Goal: Task Accomplishment & Management: Manage account settings

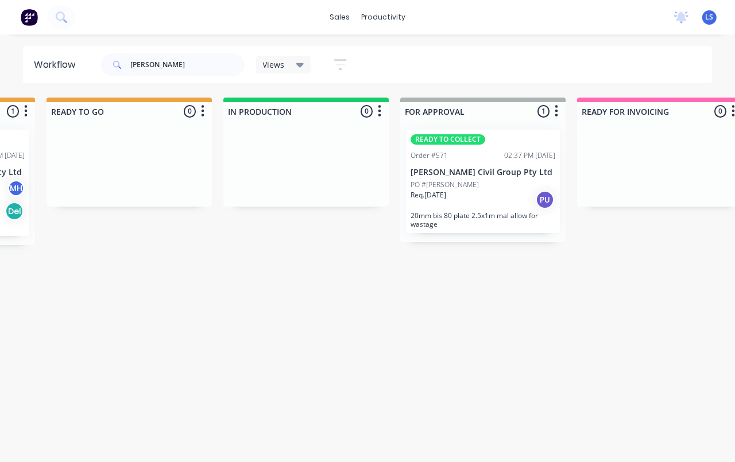
scroll to position [0, 510]
type input "[PERSON_NAME]"
click at [503, 214] on p "20mm bis 80 plate 2.5x1m mal allow for wastage" at bounding box center [482, 219] width 145 height 17
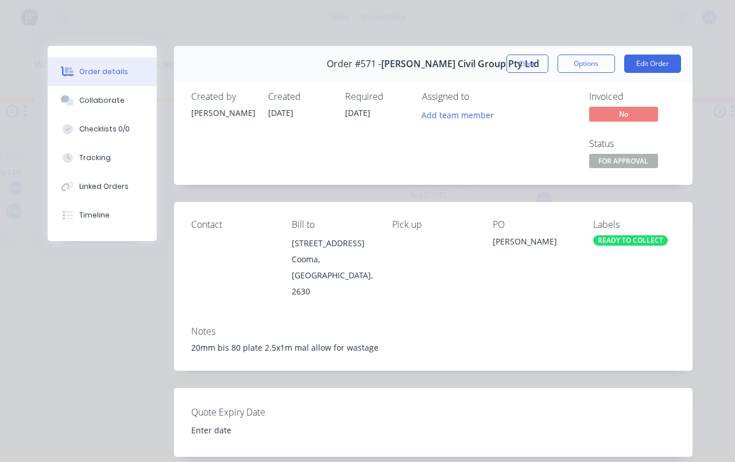
scroll to position [22, 0]
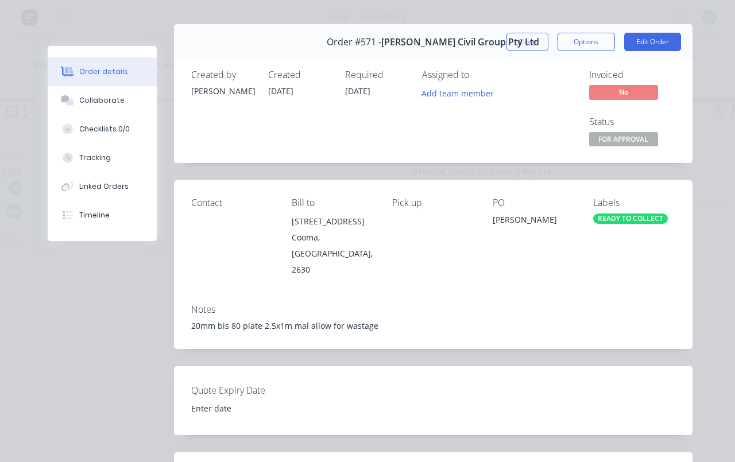
click at [663, 49] on button "Edit Order" at bounding box center [652, 42] width 57 height 18
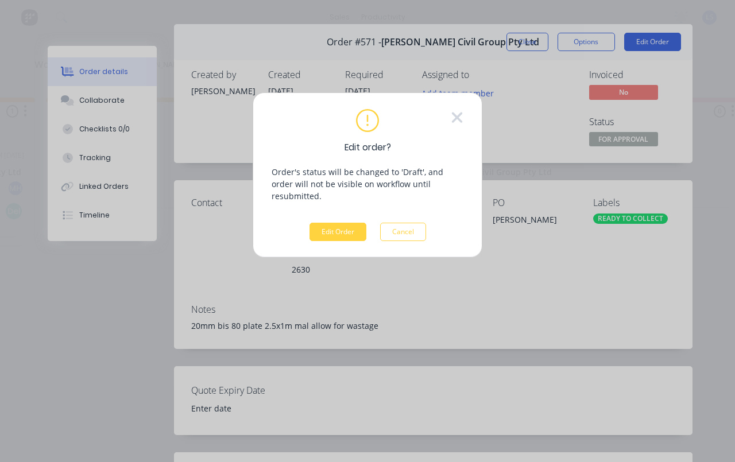
click at [327, 225] on button "Edit Order" at bounding box center [338, 232] width 57 height 18
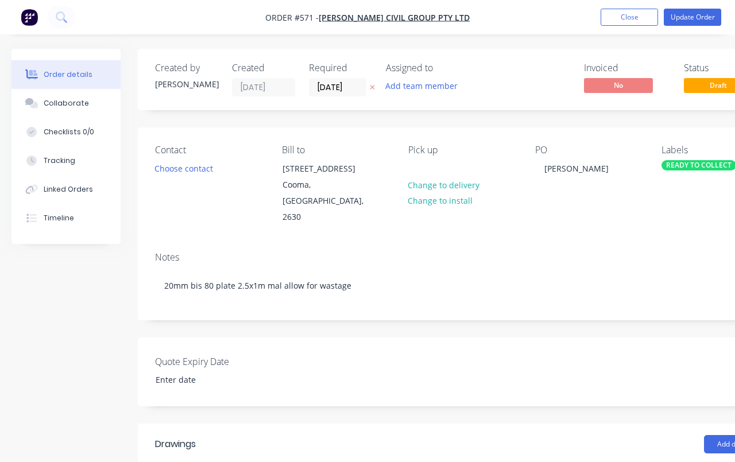
click at [588, 183] on div "PO [PERSON_NAME]" at bounding box center [589, 185] width 109 height 81
click at [581, 165] on div "[PERSON_NAME]" at bounding box center [576, 168] width 83 height 17
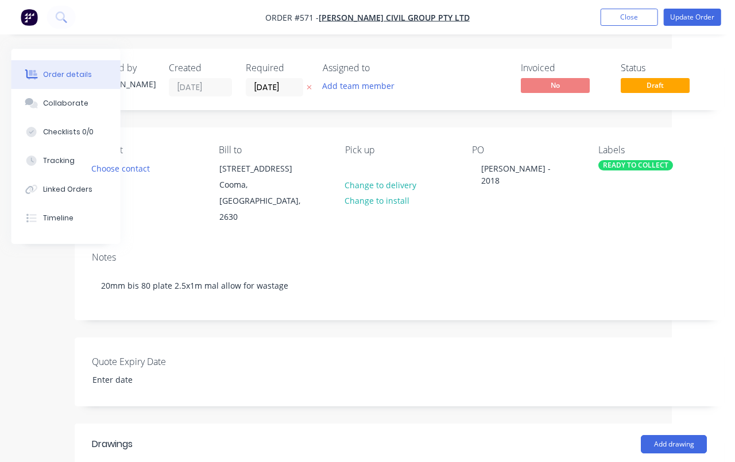
scroll to position [0, 64]
click at [696, 20] on button "Update Order" at bounding box center [692, 17] width 57 height 17
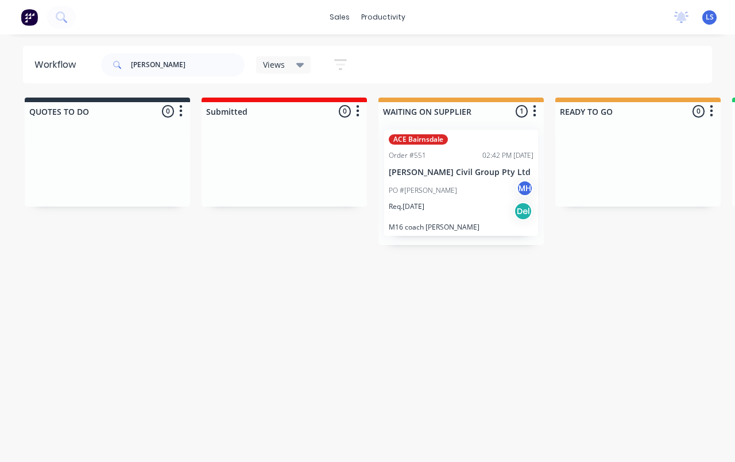
click at [497, 194] on div "PO #KORIE MH" at bounding box center [461, 191] width 145 height 22
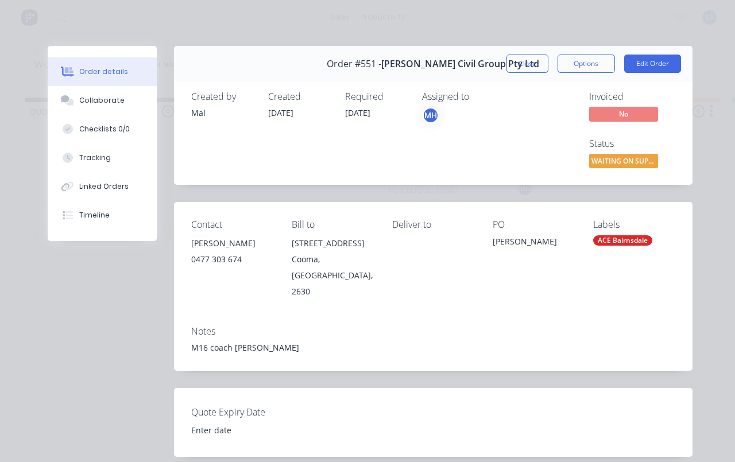
click at [525, 62] on button "Close" at bounding box center [528, 64] width 42 height 18
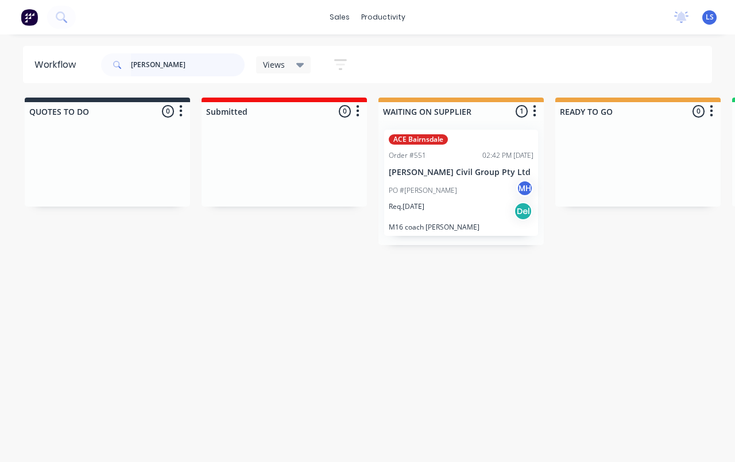
click at [172, 68] on input "[PERSON_NAME]" at bounding box center [188, 64] width 114 height 23
type input "J"
click at [61, 23] on button at bounding box center [61, 17] width 29 height 23
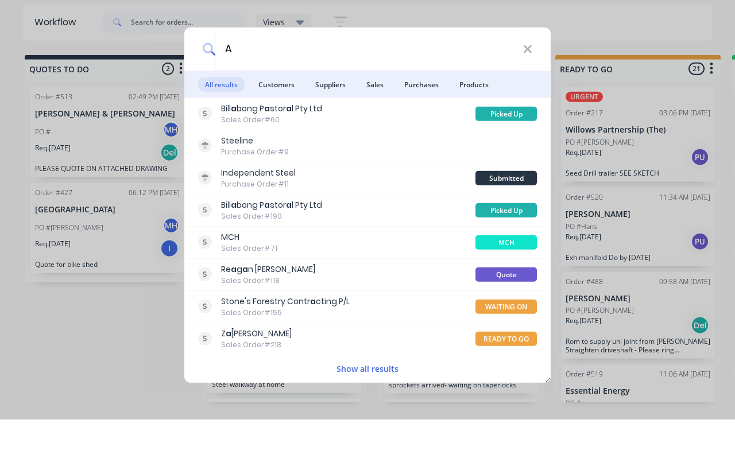
type input "A"
click at [278, 120] on span "Customers" at bounding box center [277, 127] width 50 height 14
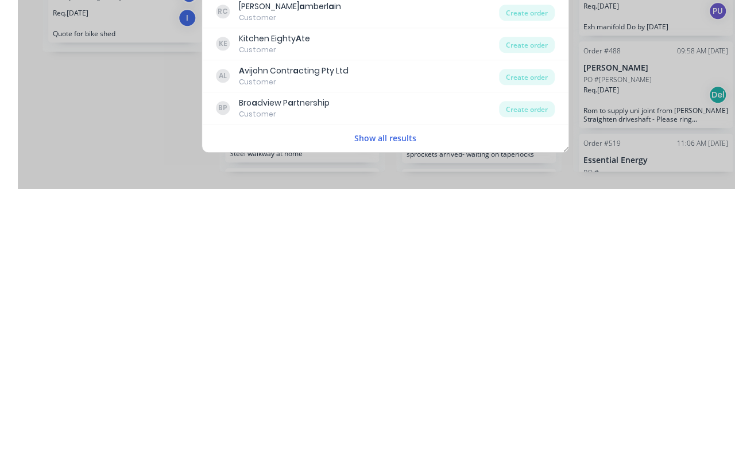
scroll to position [3, 0]
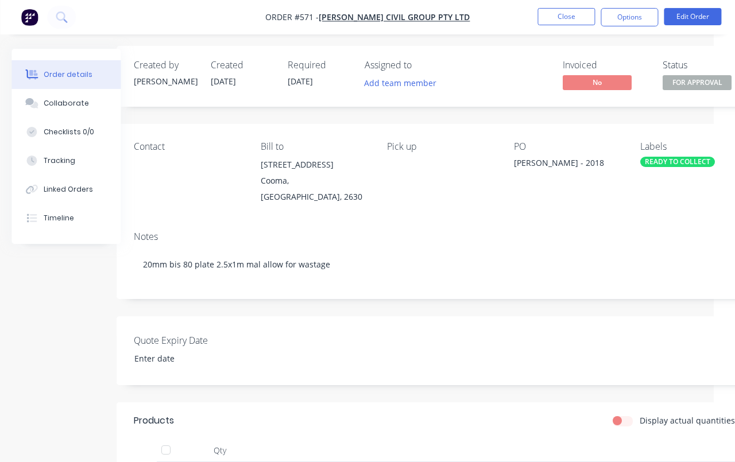
scroll to position [0, 21]
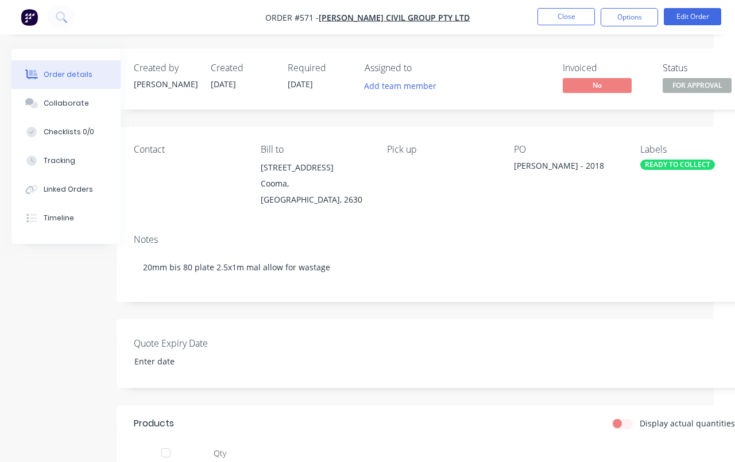
click at [575, 20] on button "Close" at bounding box center [566, 16] width 57 height 17
